Goal: Task Accomplishment & Management: Complete application form

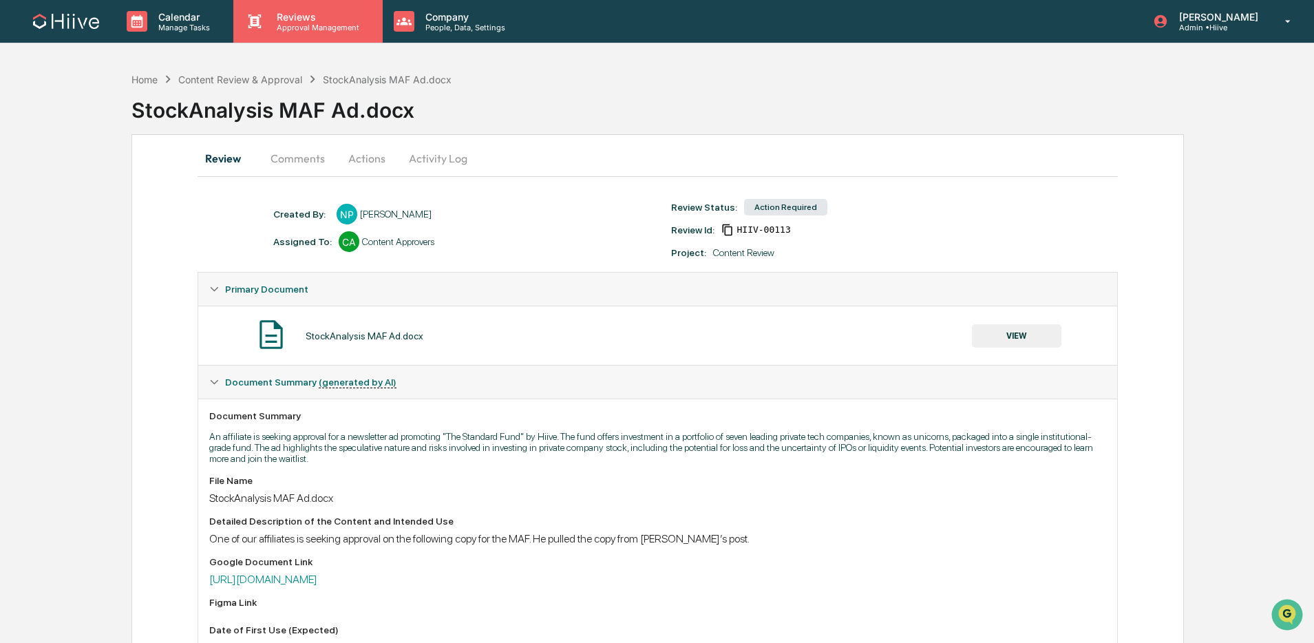
click at [337, 27] on p "Approval Management" at bounding box center [316, 28] width 101 height 10
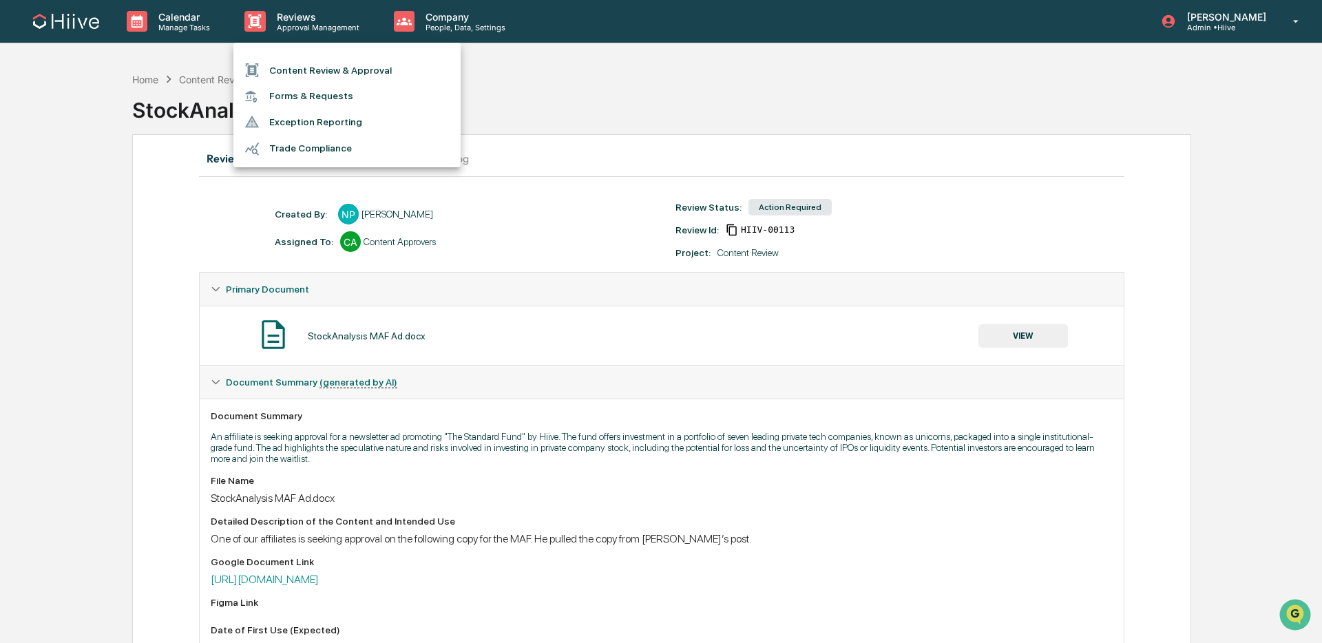
click at [327, 72] on li "Content Review & Approval" at bounding box center [346, 70] width 227 height 26
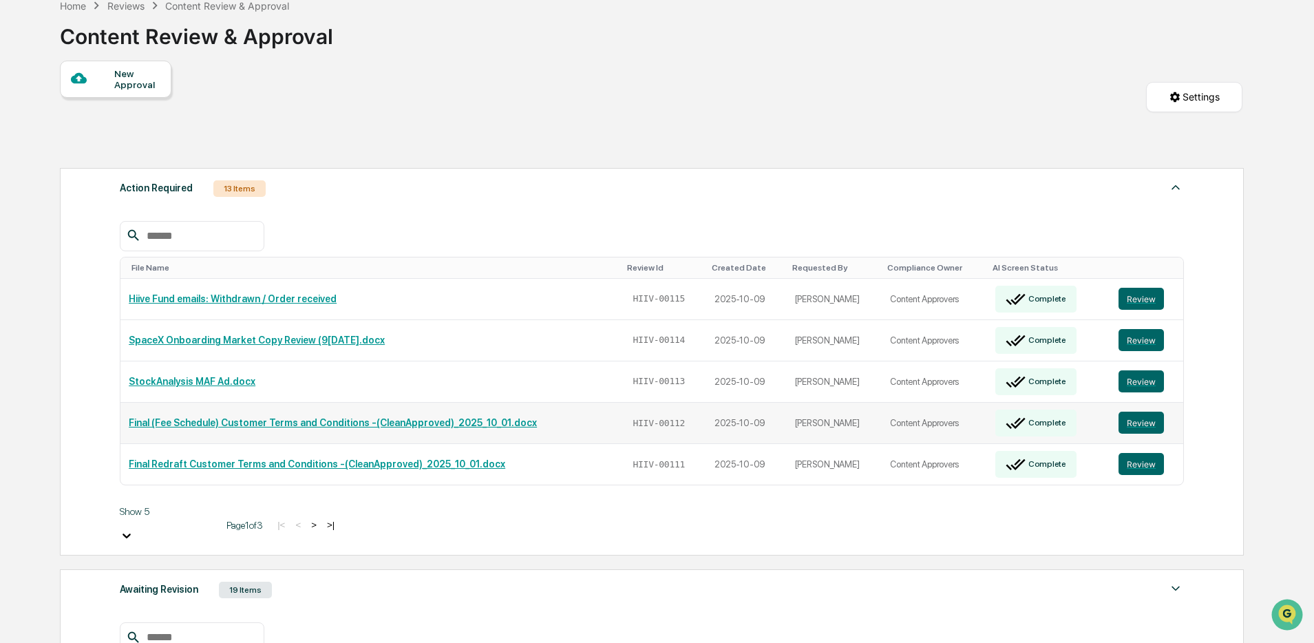
scroll to position [75, 0]
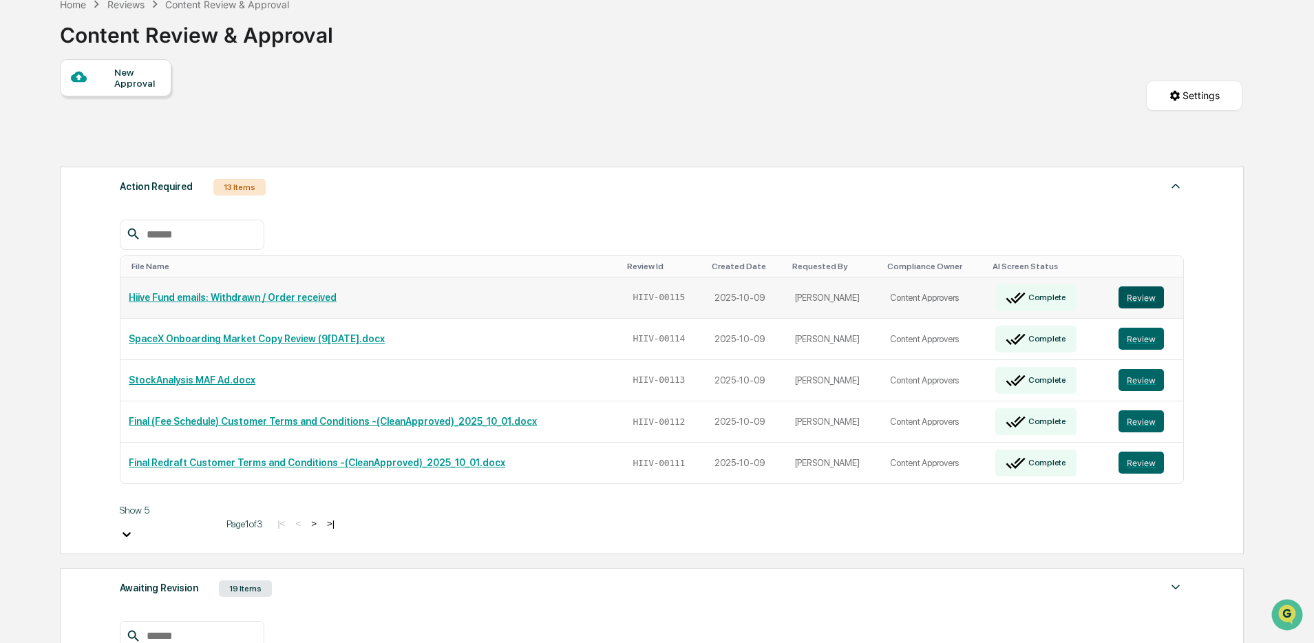
click at [1139, 300] on button "Review" at bounding box center [1141, 297] width 45 height 22
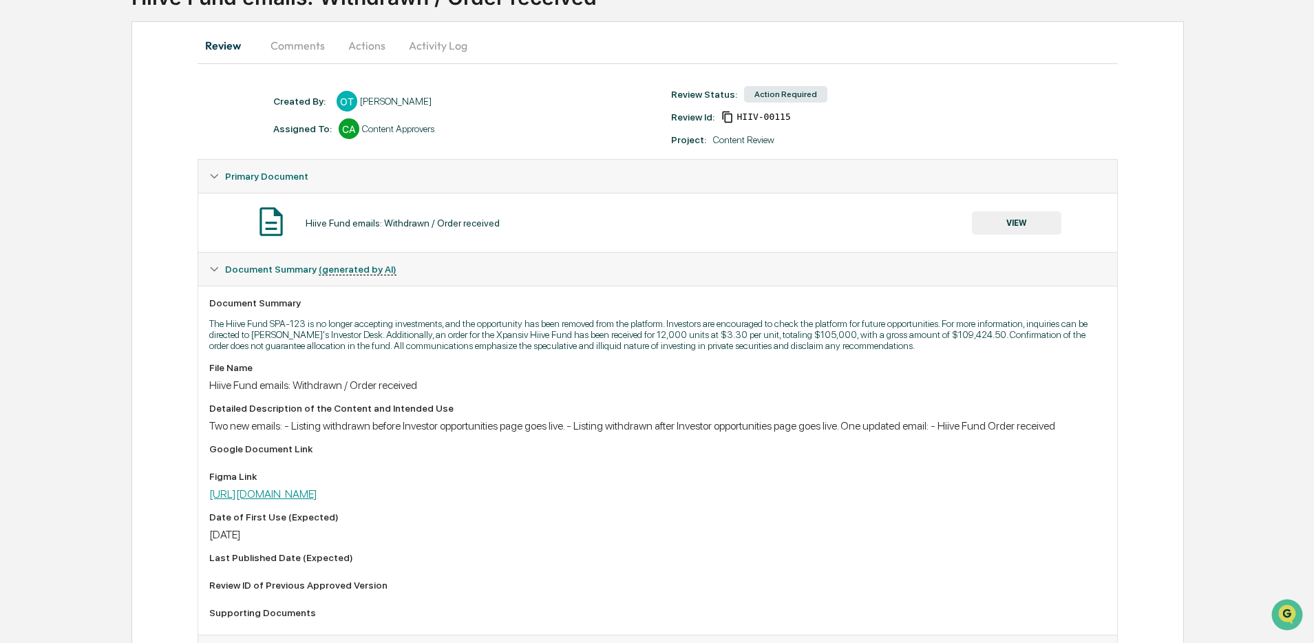
click at [317, 500] on link "https://www.figma.com/board/yKJ9HXuRuMluztbRnvZnl7/Investor---Content-board?nod…" at bounding box center [263, 493] width 108 height 13
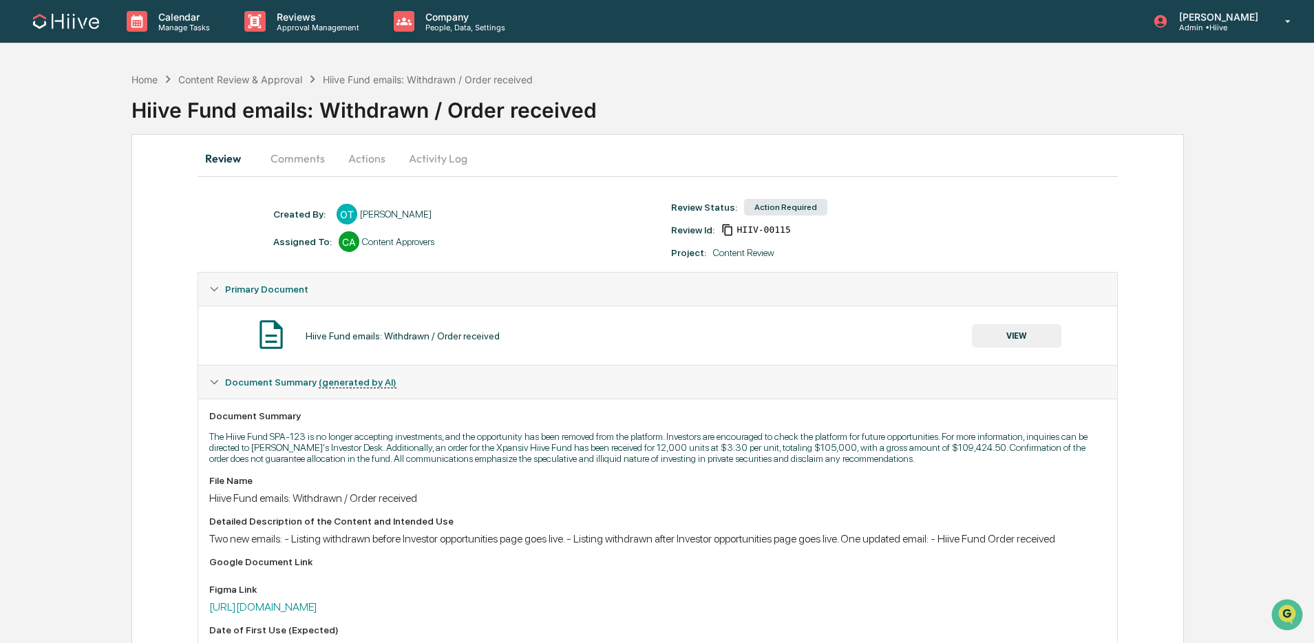
click at [417, 145] on button "Activity Log" at bounding box center [438, 158] width 81 height 33
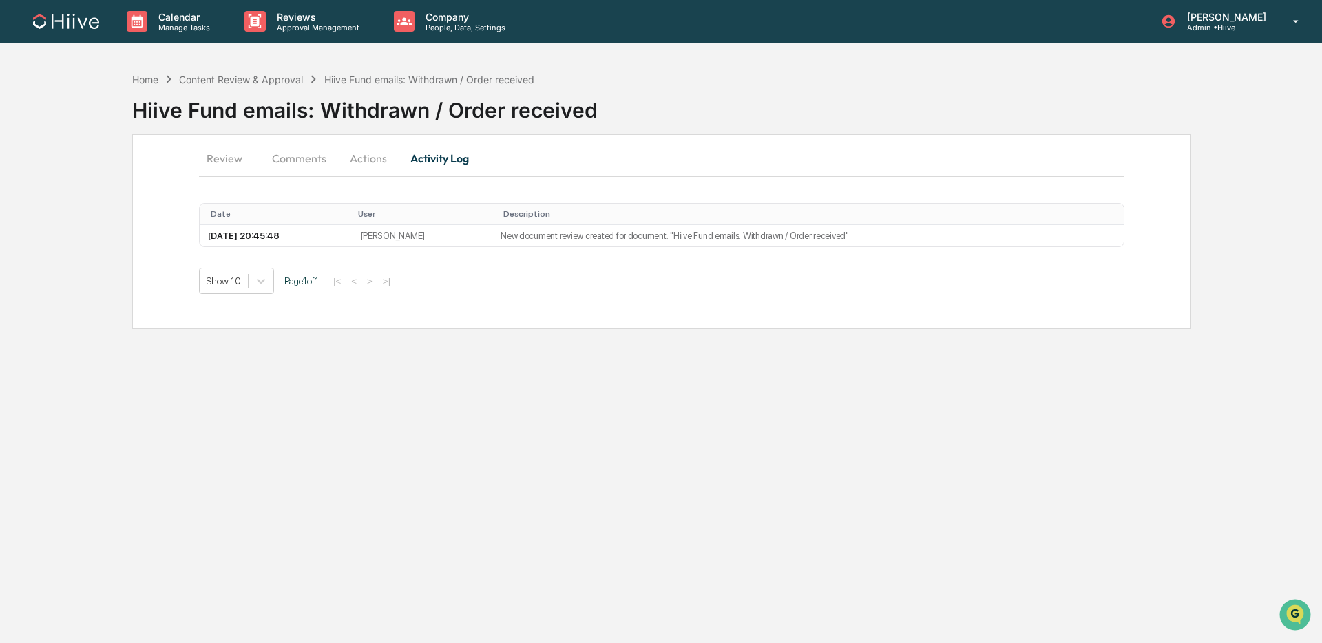
click at [375, 166] on button "Actions" at bounding box center [368, 158] width 62 height 33
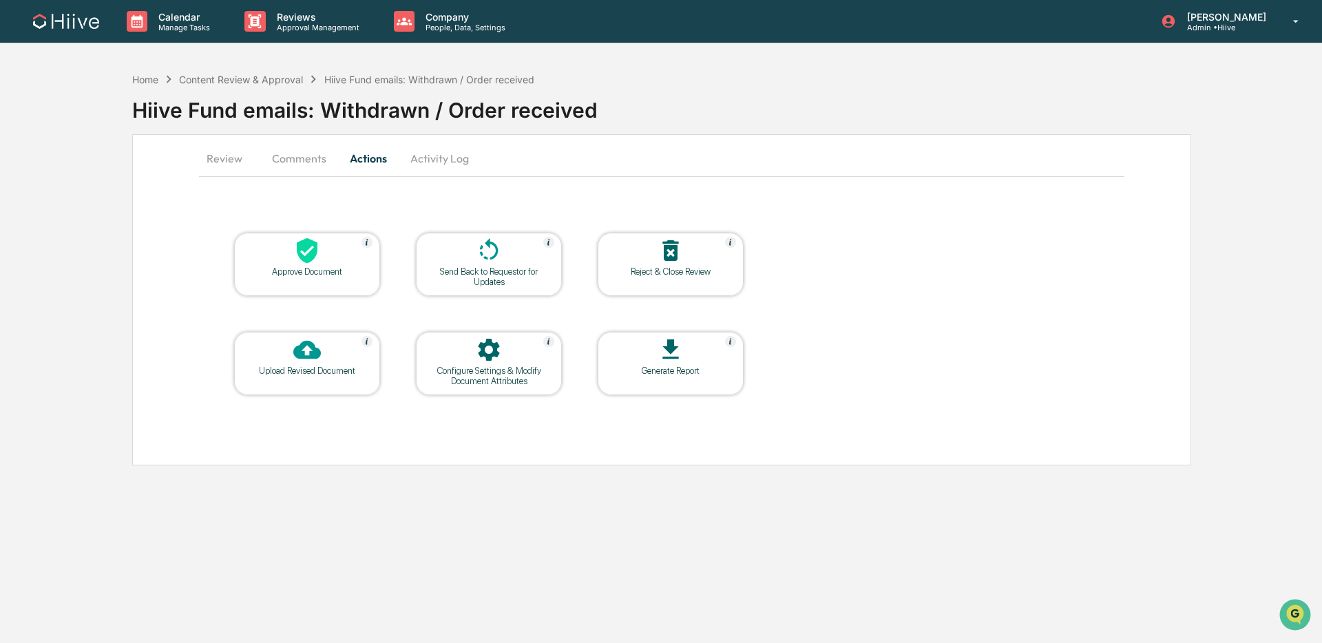
click at [470, 256] on div at bounding box center [489, 252] width 138 height 30
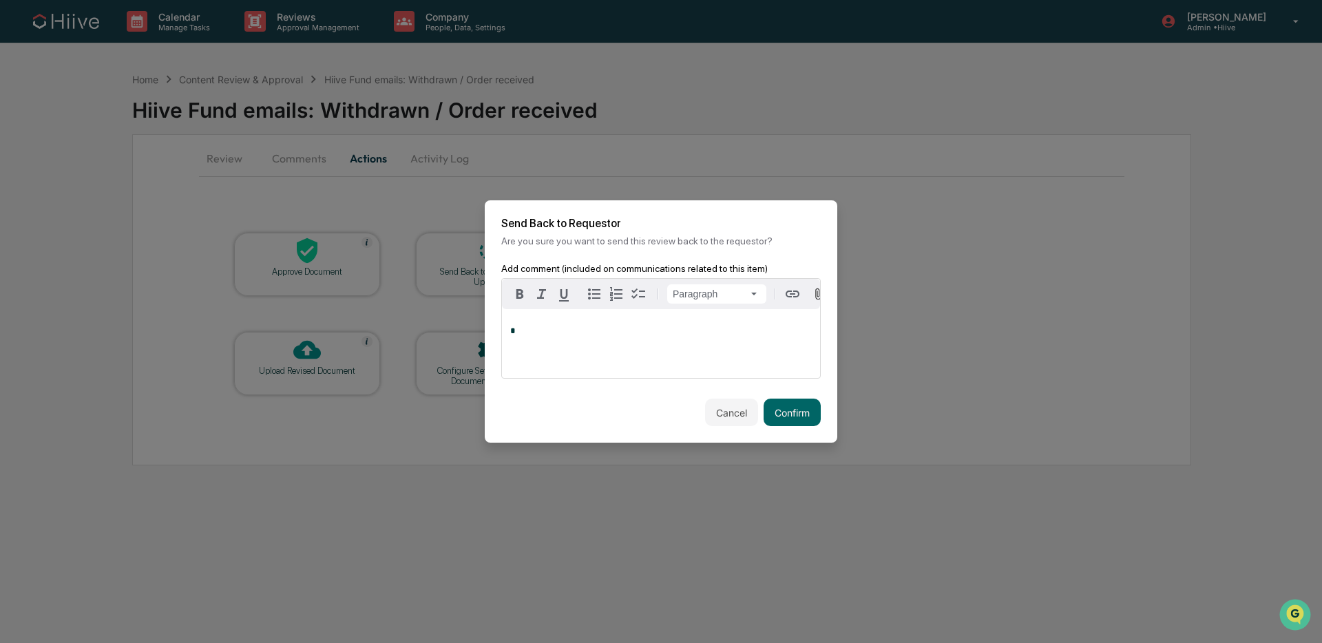
click at [545, 347] on div "*" at bounding box center [661, 343] width 318 height 69
click at [794, 412] on button "Confirm" at bounding box center [791, 413] width 57 height 28
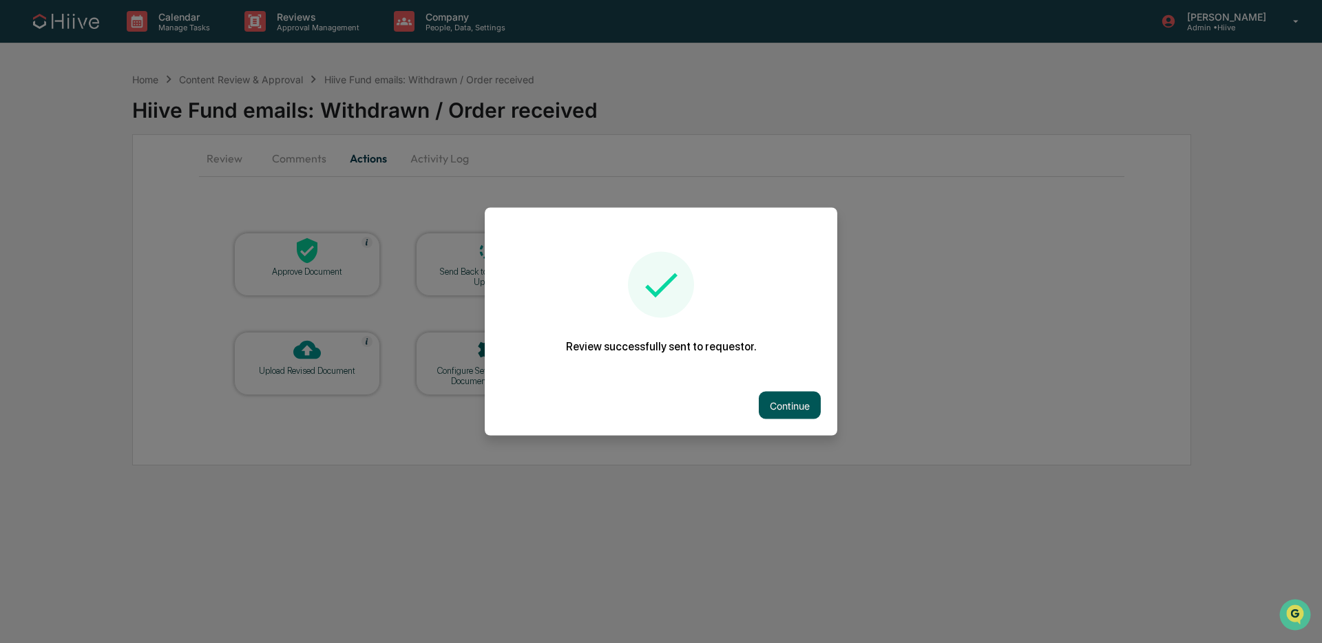
drag, startPoint x: 766, startPoint y: 399, endPoint x: 760, endPoint y: 387, distance: 13.9
click at [760, 392] on button "Continue" at bounding box center [790, 406] width 62 height 28
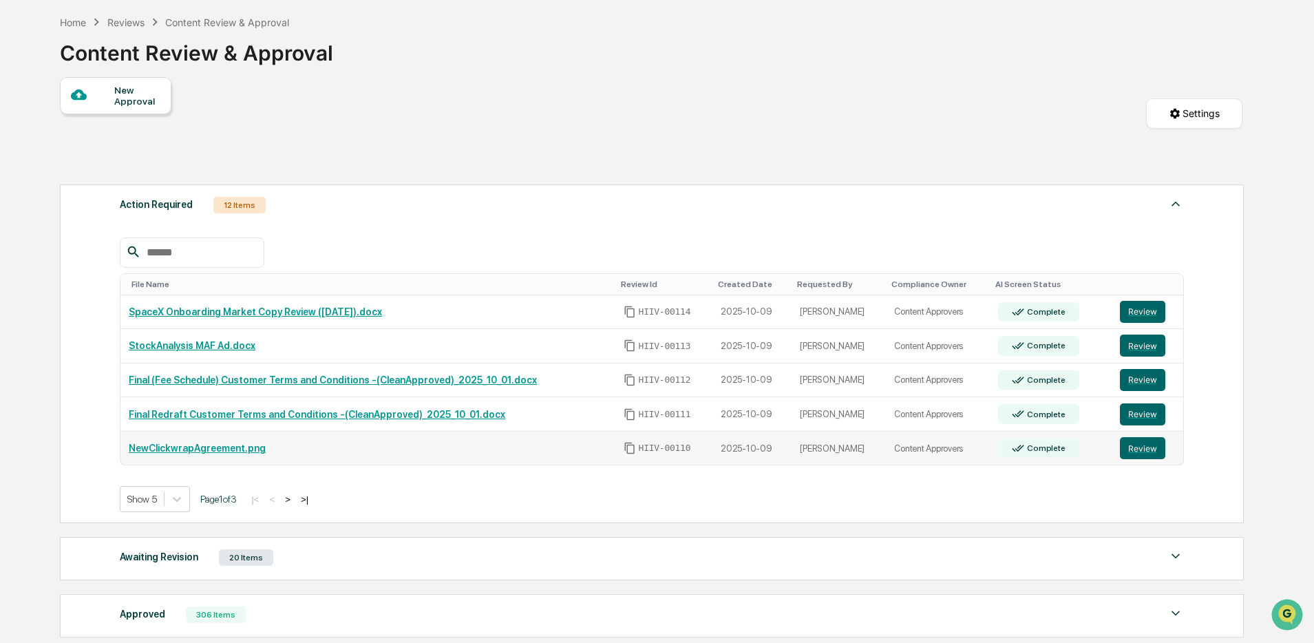
scroll to position [63, 0]
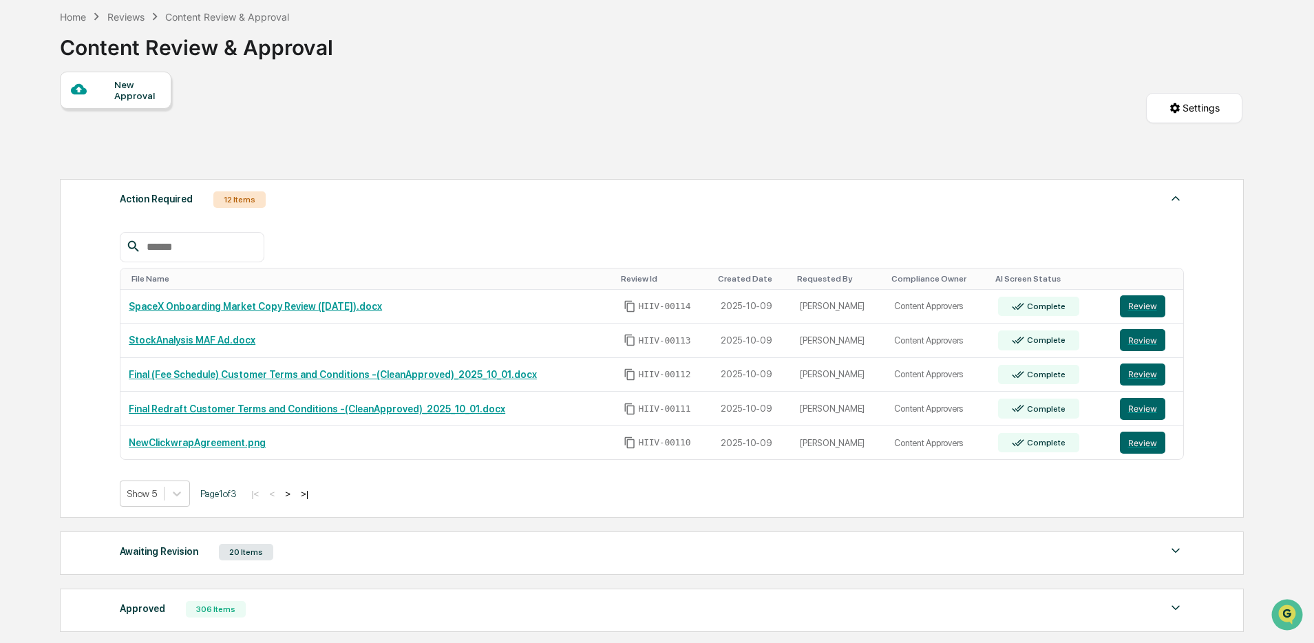
click at [295, 496] on button ">" at bounding box center [288, 494] width 14 height 12
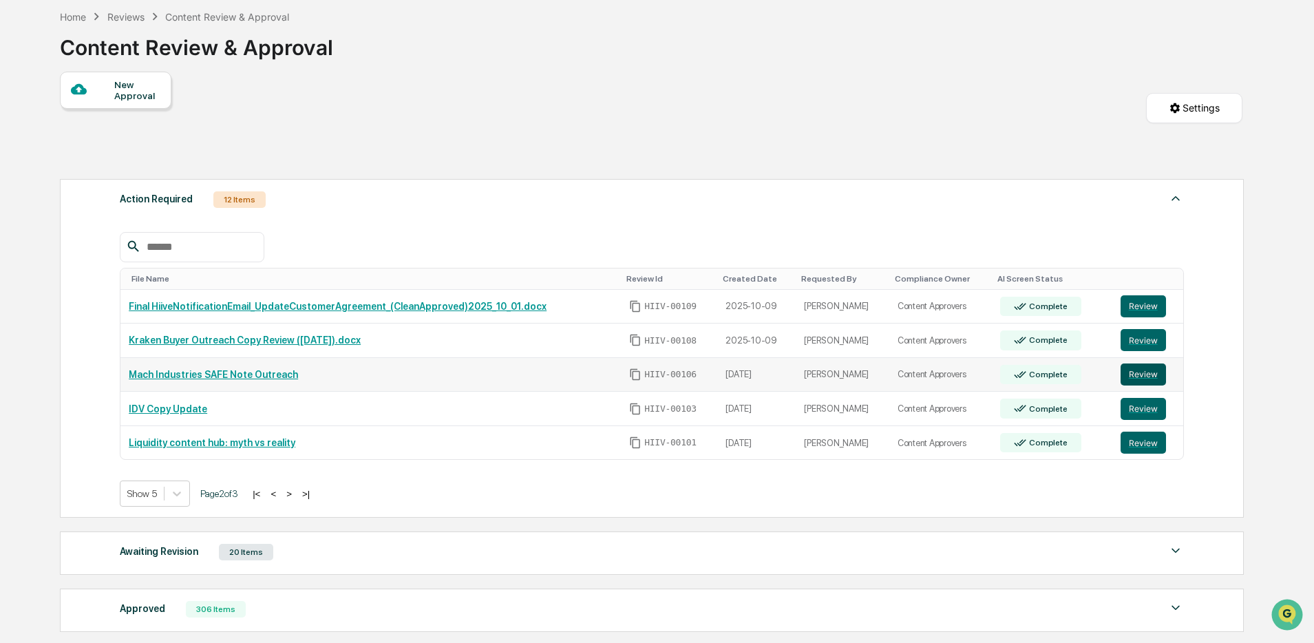
click at [1141, 371] on button "Review" at bounding box center [1143, 374] width 45 height 22
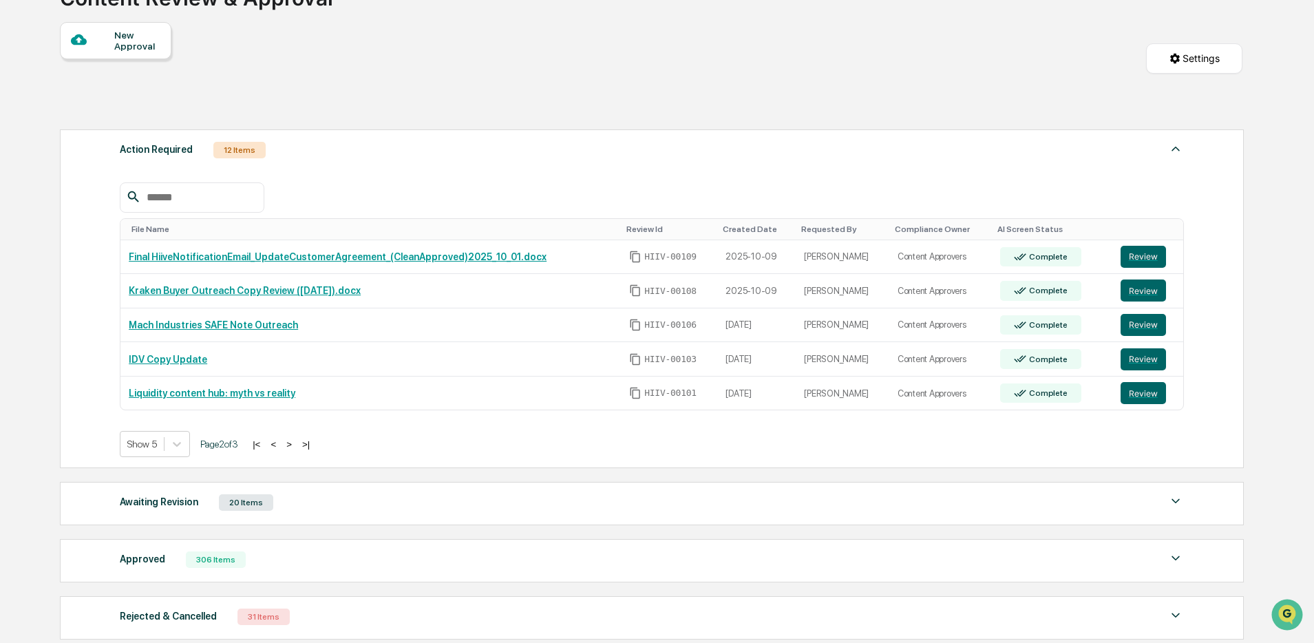
click at [296, 448] on button ">" at bounding box center [289, 445] width 14 height 12
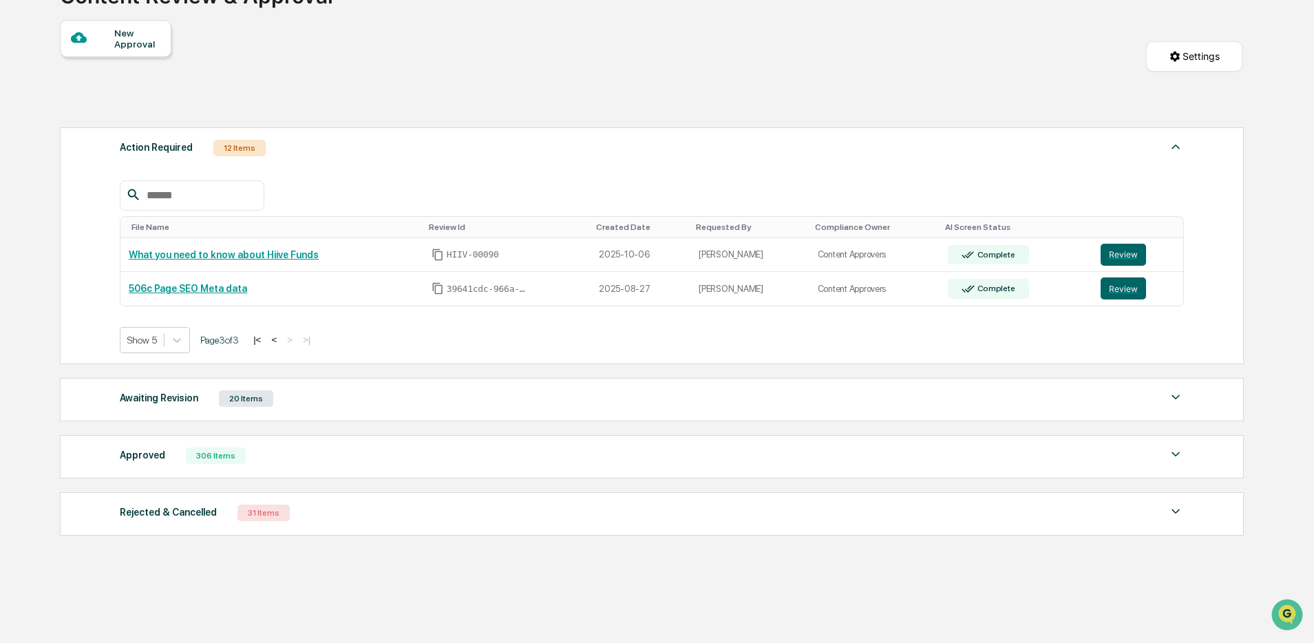
scroll to position [116, 0]
click at [281, 342] on button "<" at bounding box center [274, 339] width 14 height 12
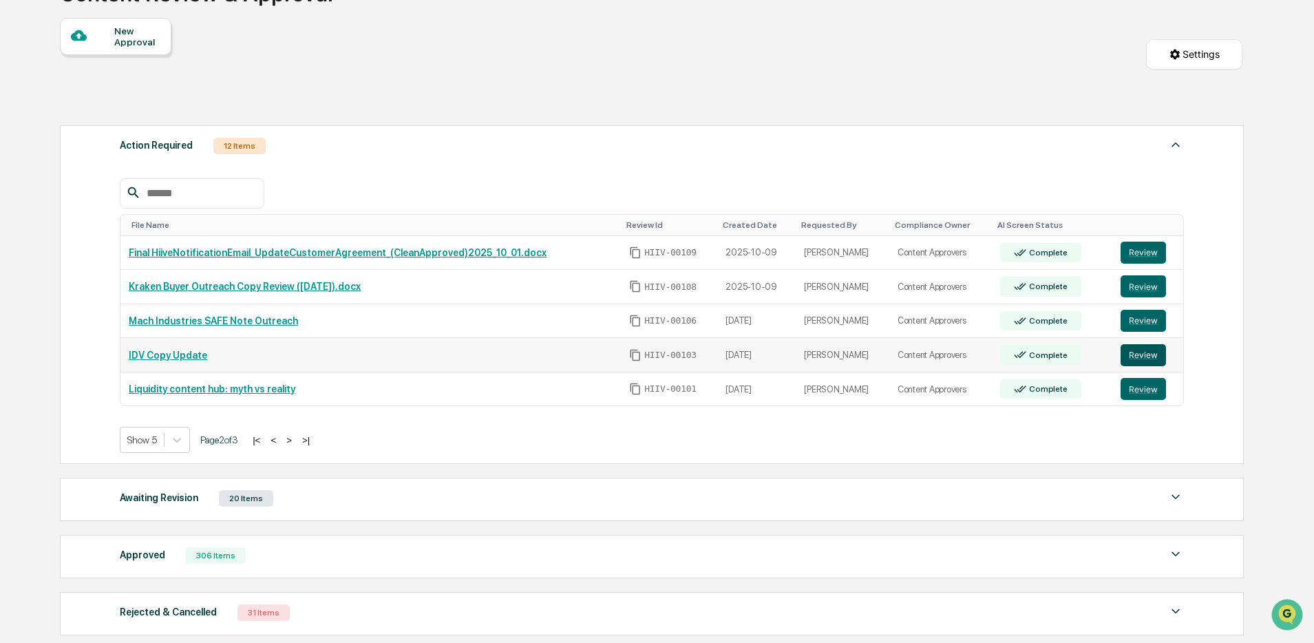
scroll to position [112, 0]
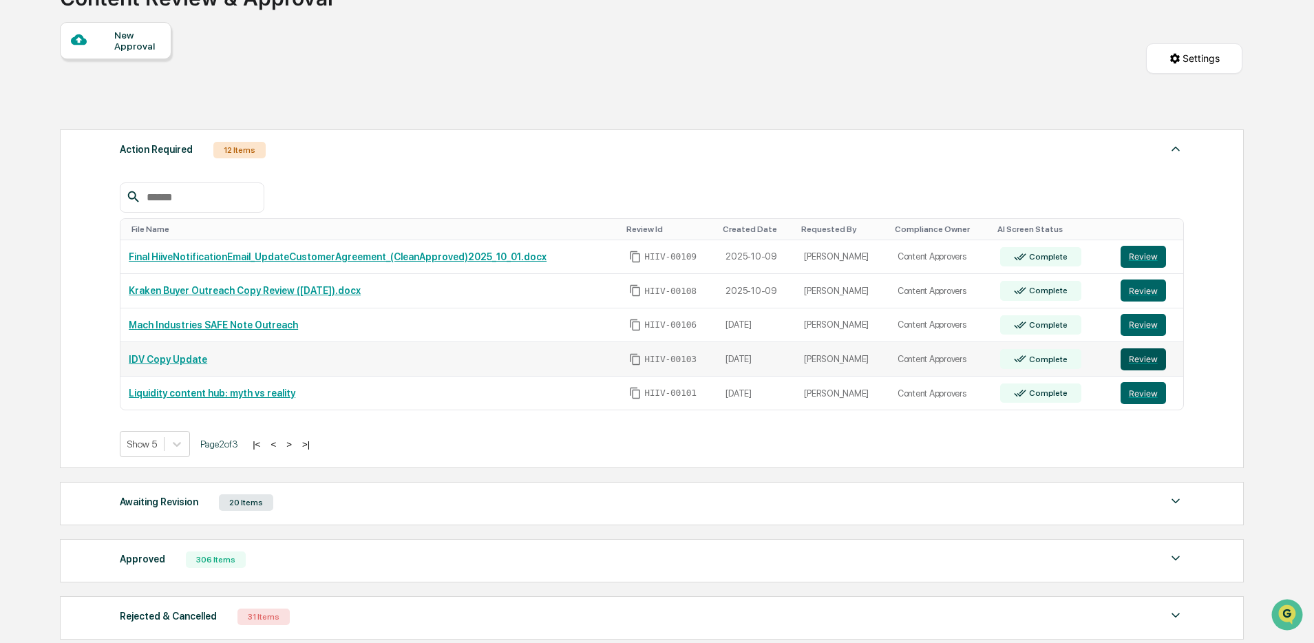
click at [1126, 357] on button "Review" at bounding box center [1143, 359] width 45 height 22
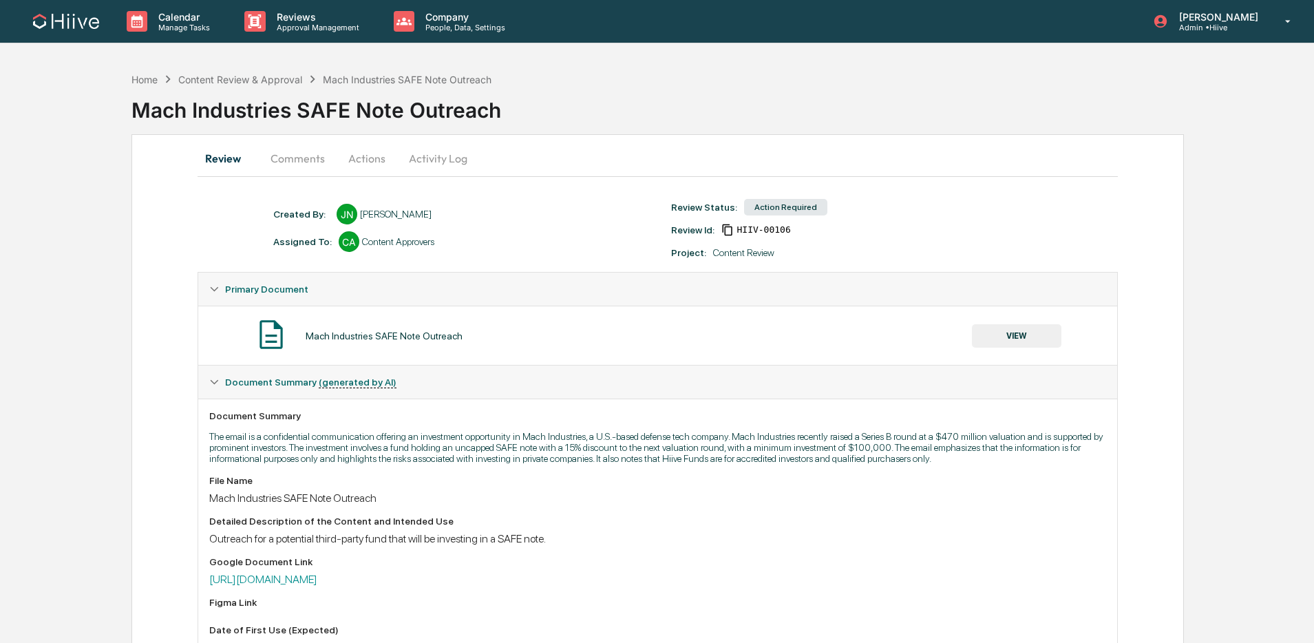
click at [297, 157] on button "Comments" at bounding box center [298, 158] width 76 height 33
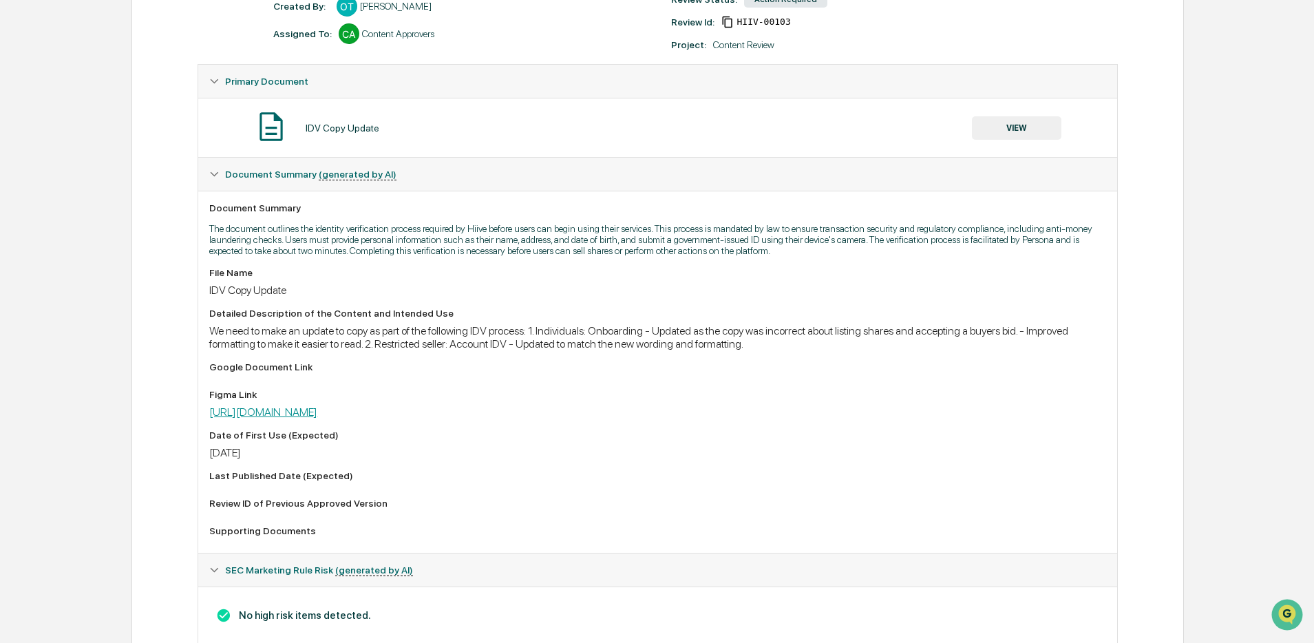
click at [317, 419] on link "https://www.figma.com/board/Kd0o9PxsbNP3Txtb5hNiZ2/CompSec---Content-board?node…" at bounding box center [263, 411] width 108 height 13
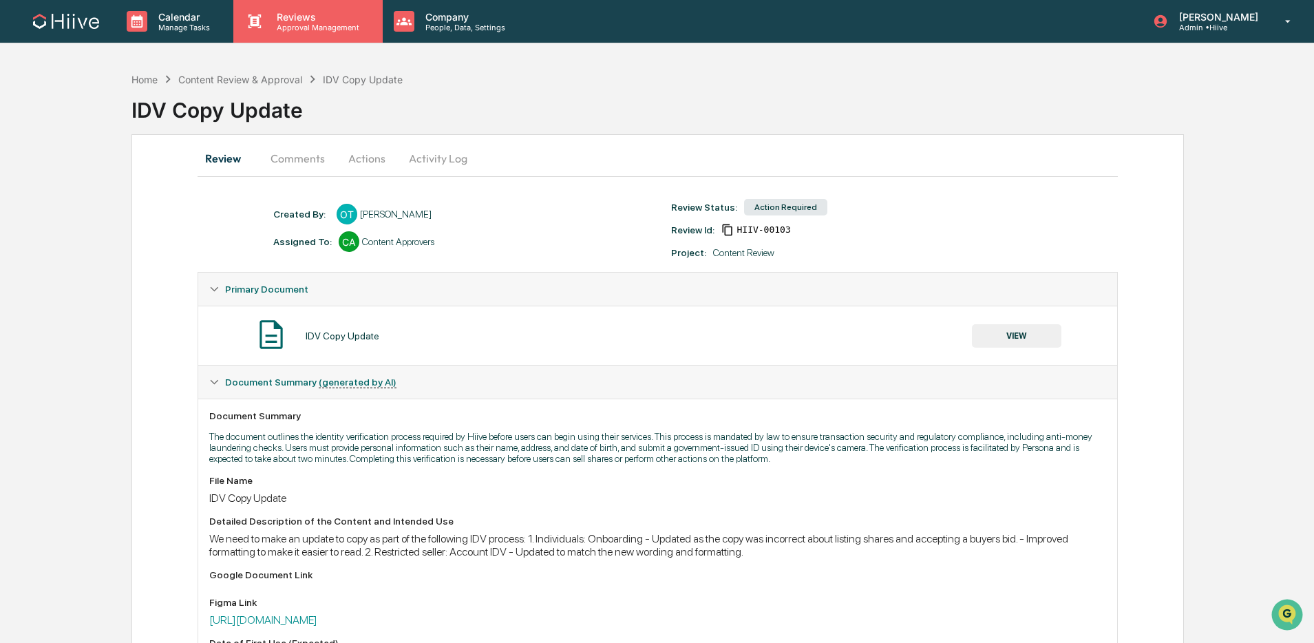
click at [303, 24] on p "Approval Management" at bounding box center [316, 28] width 101 height 10
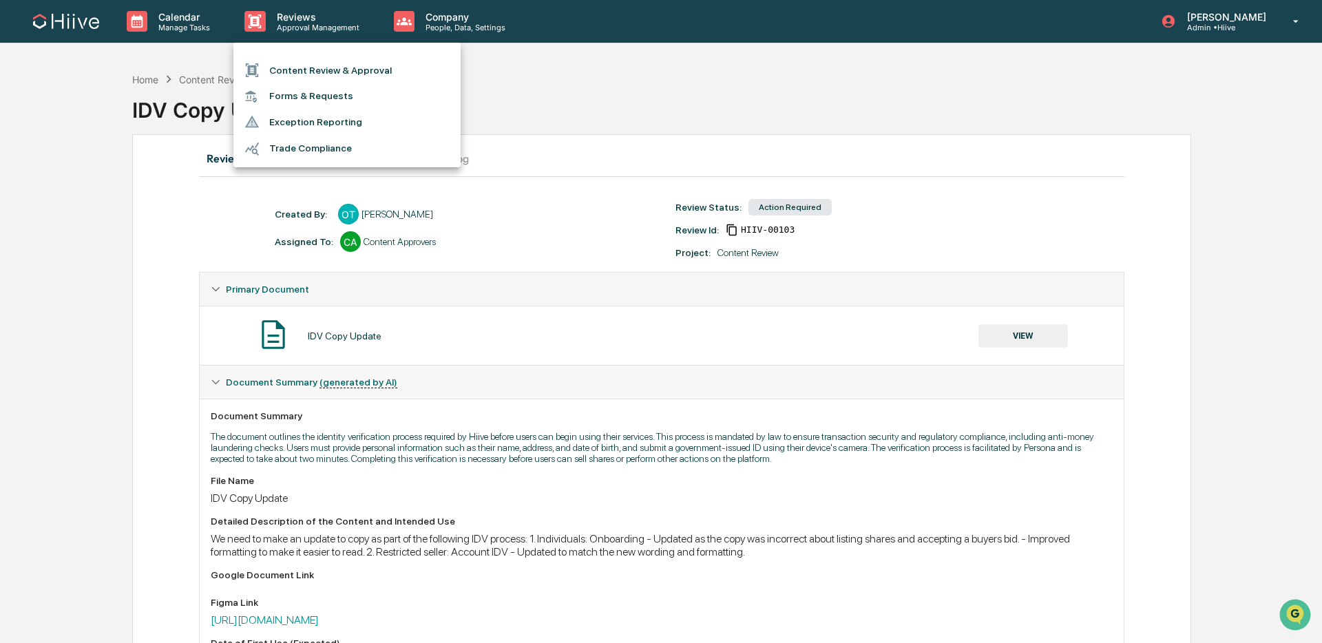
click at [297, 62] on li "Content Review & Approval" at bounding box center [346, 70] width 227 height 26
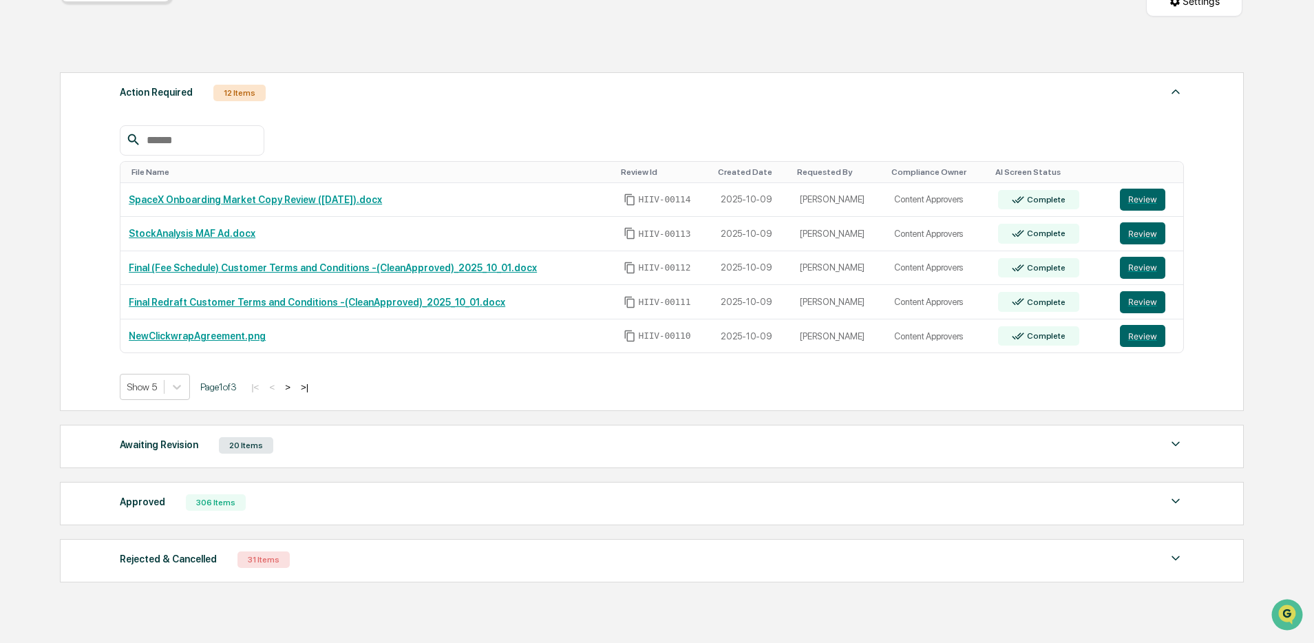
scroll to position [187, 0]
